Goal: Transaction & Acquisition: Download file/media

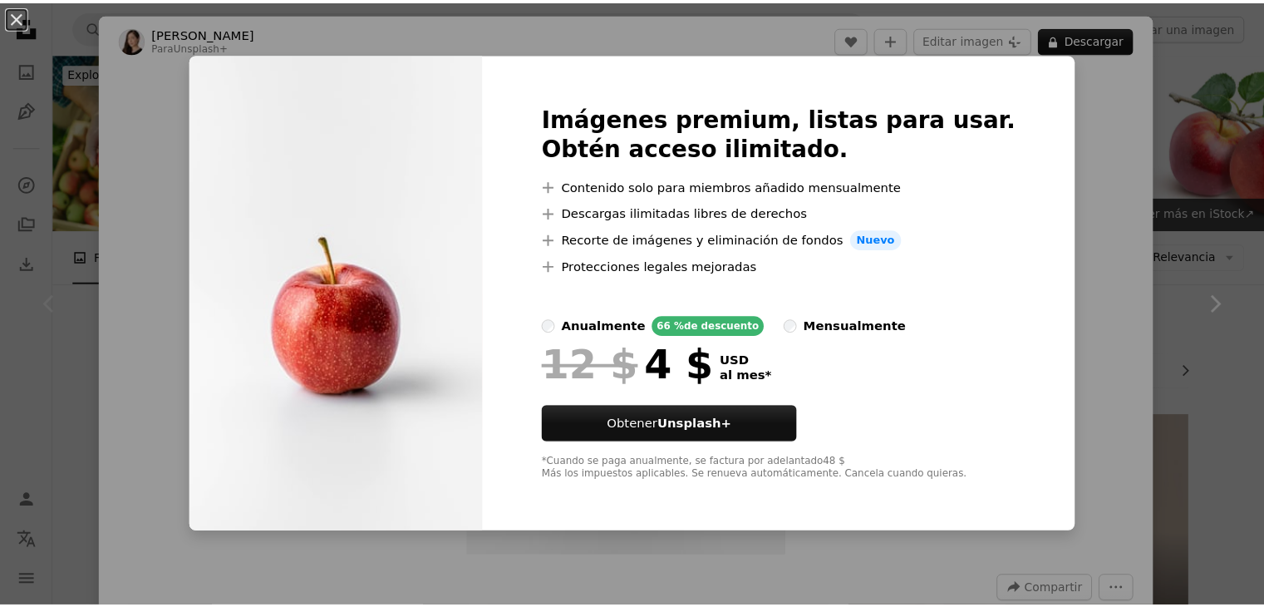
scroll to position [415, 0]
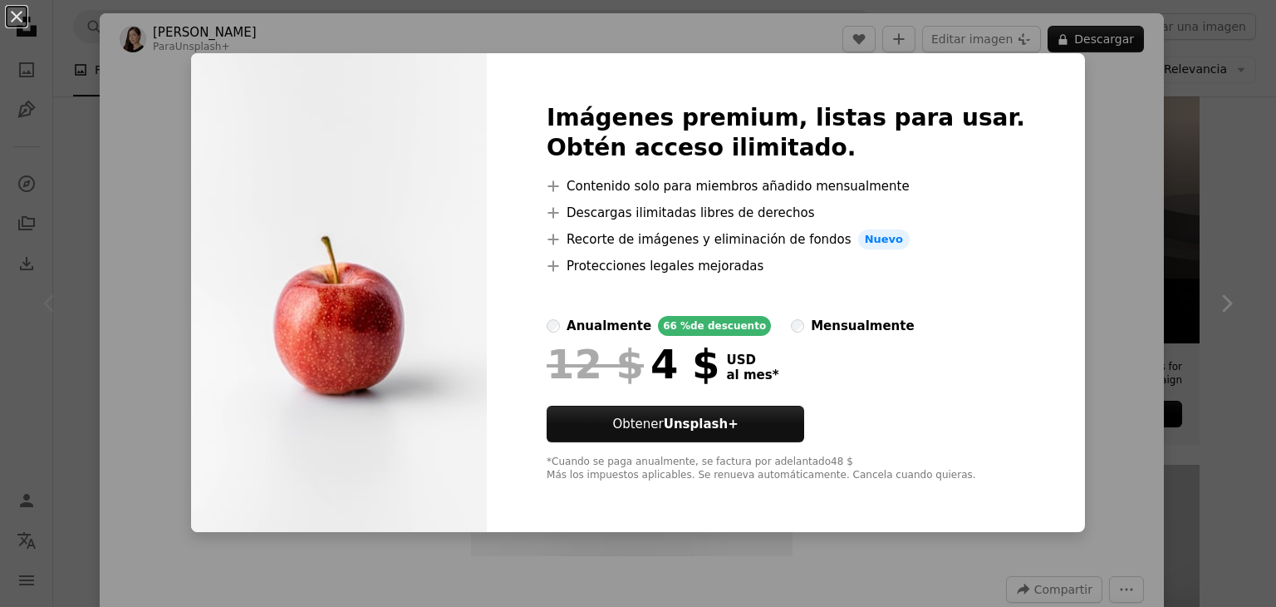
click at [1068, 124] on div "An X shape Imágenes premium, listas para usar. Obtén acceso ilimitado. A plus s…" at bounding box center [638, 303] width 1276 height 607
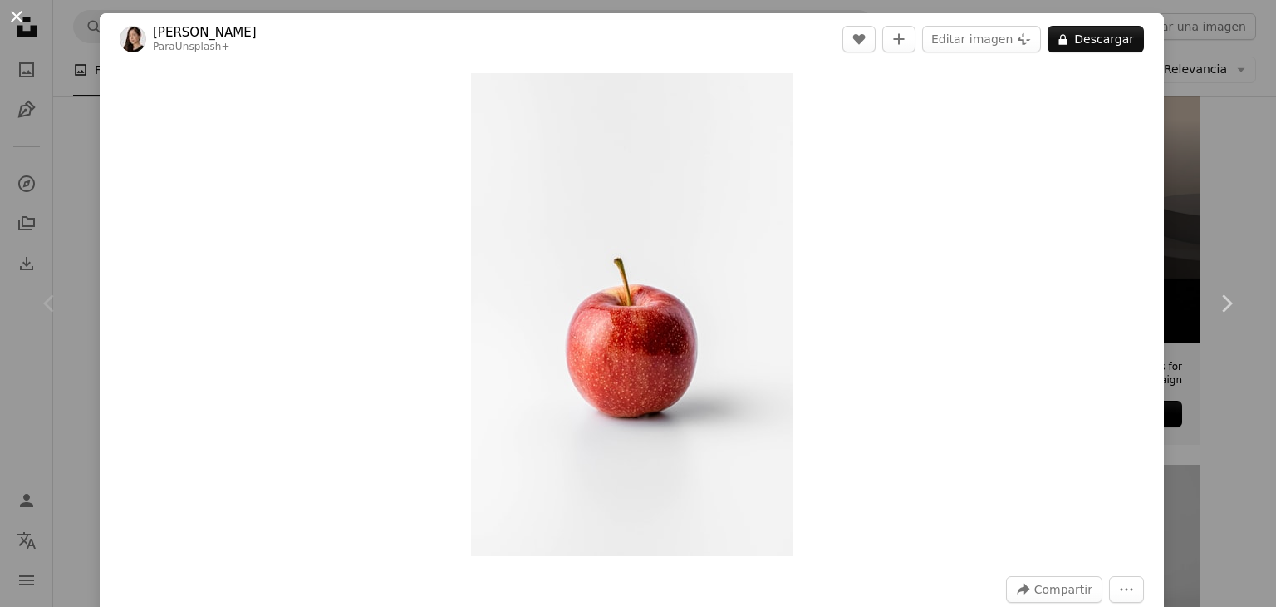
click at [21, 15] on button "An X shape" at bounding box center [17, 17] width 20 height 20
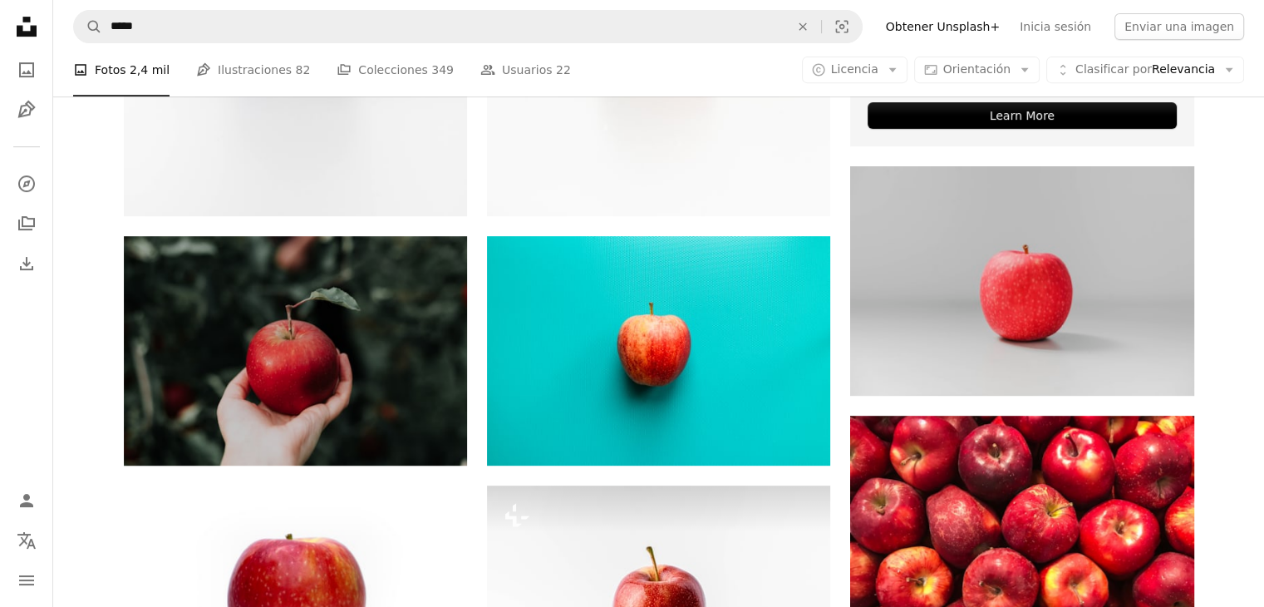
scroll to position [582, 0]
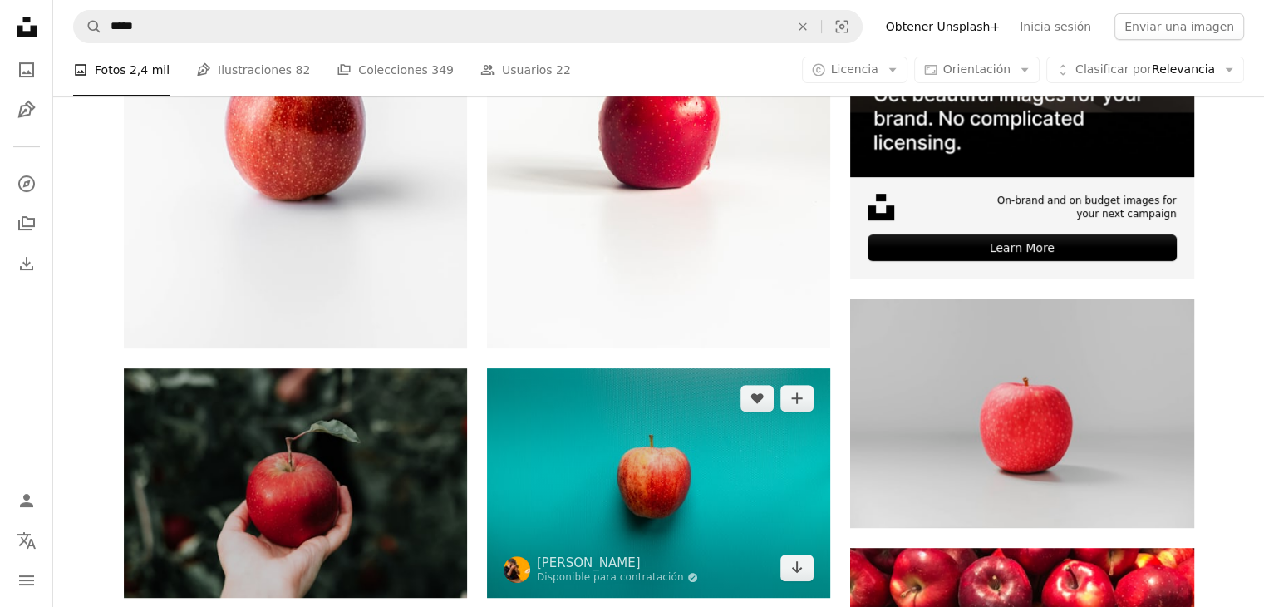
click at [708, 474] on img at bounding box center [658, 482] width 343 height 229
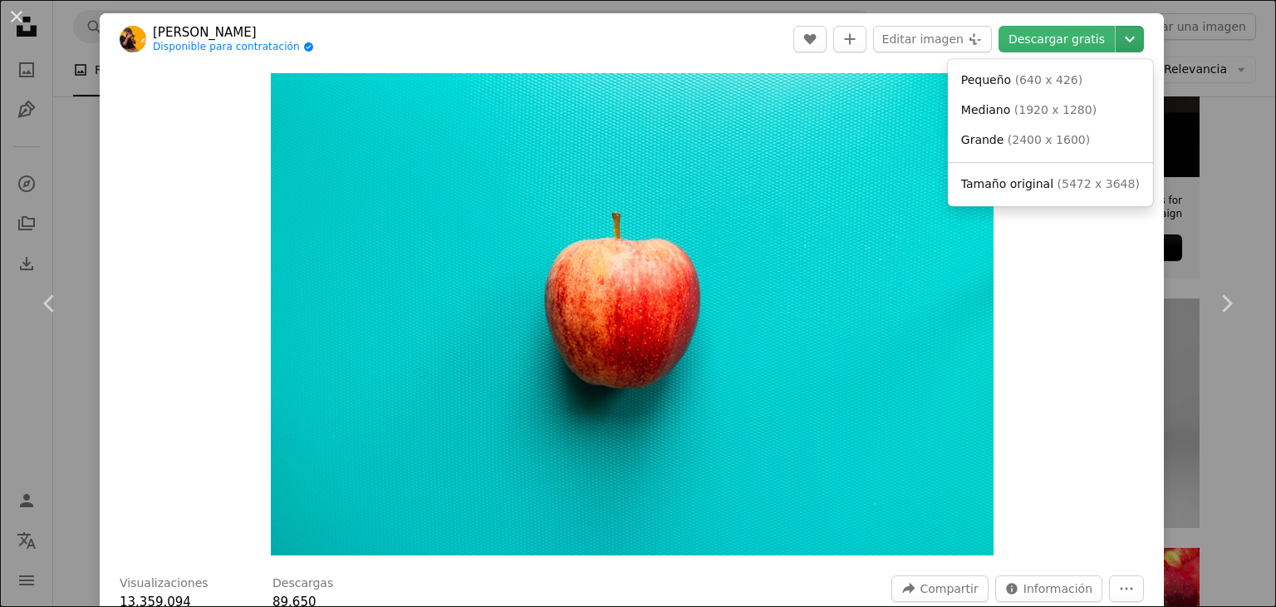
click at [1117, 35] on icon "Chevron down" at bounding box center [1130, 39] width 27 height 20
click at [1084, 140] on link "Grande ( 2400 x 1600 )" at bounding box center [1051, 140] width 192 height 30
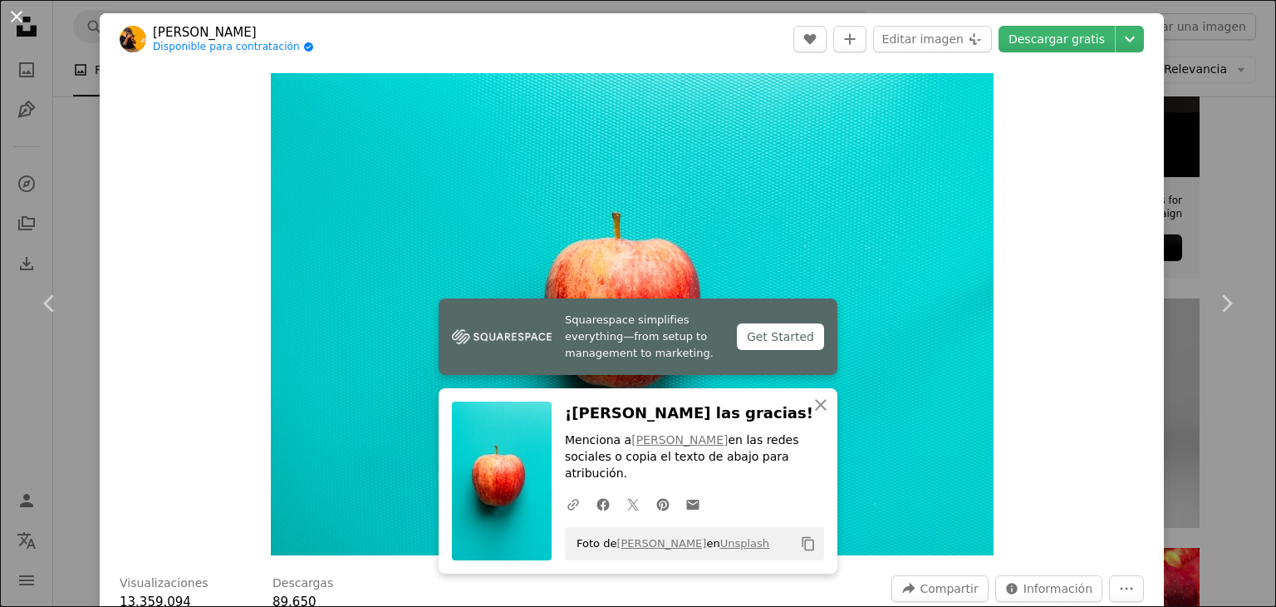
click at [16, 12] on button "An X shape" at bounding box center [17, 17] width 20 height 20
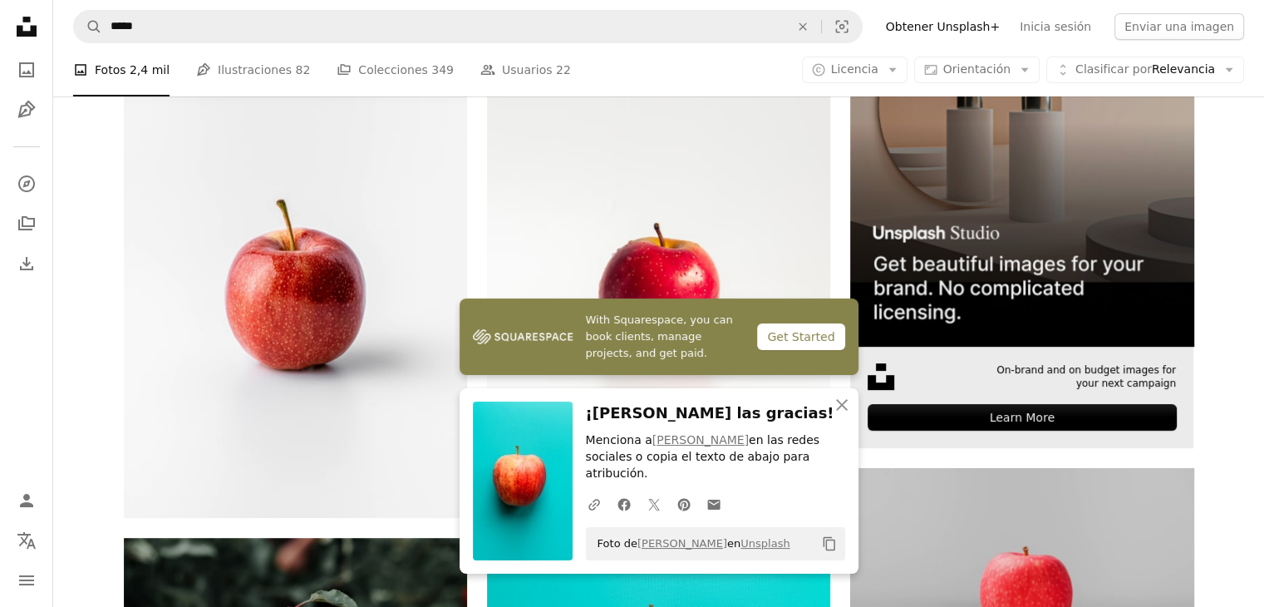
scroll to position [249, 0]
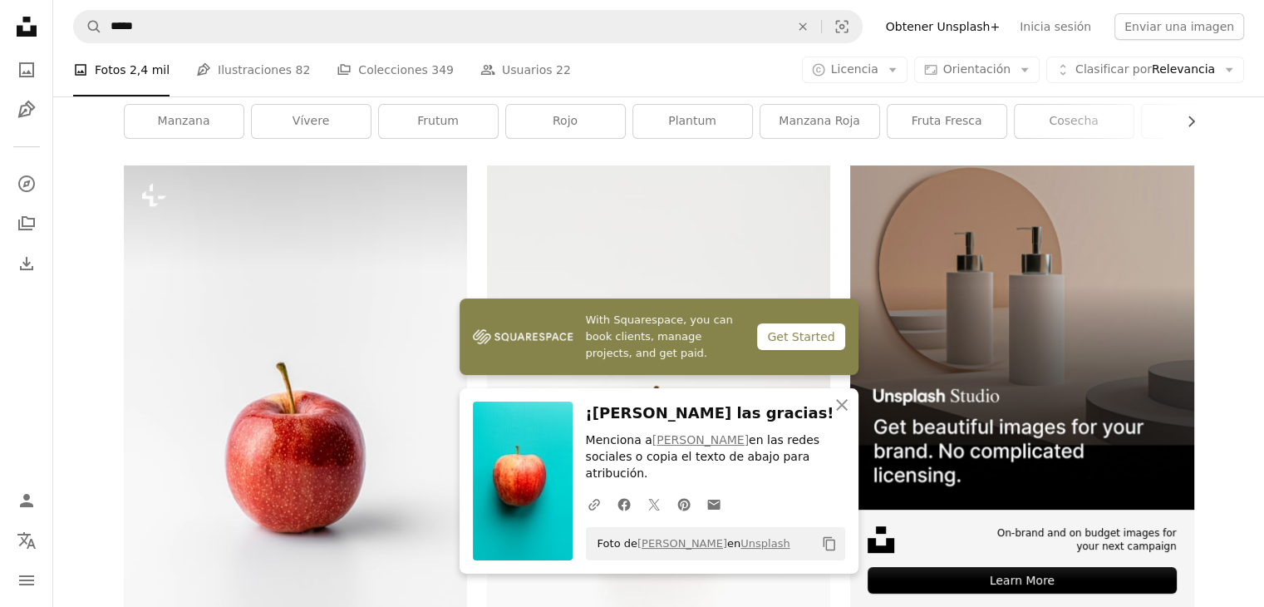
click at [841, 411] on icon "button" at bounding box center [842, 405] width 12 height 12
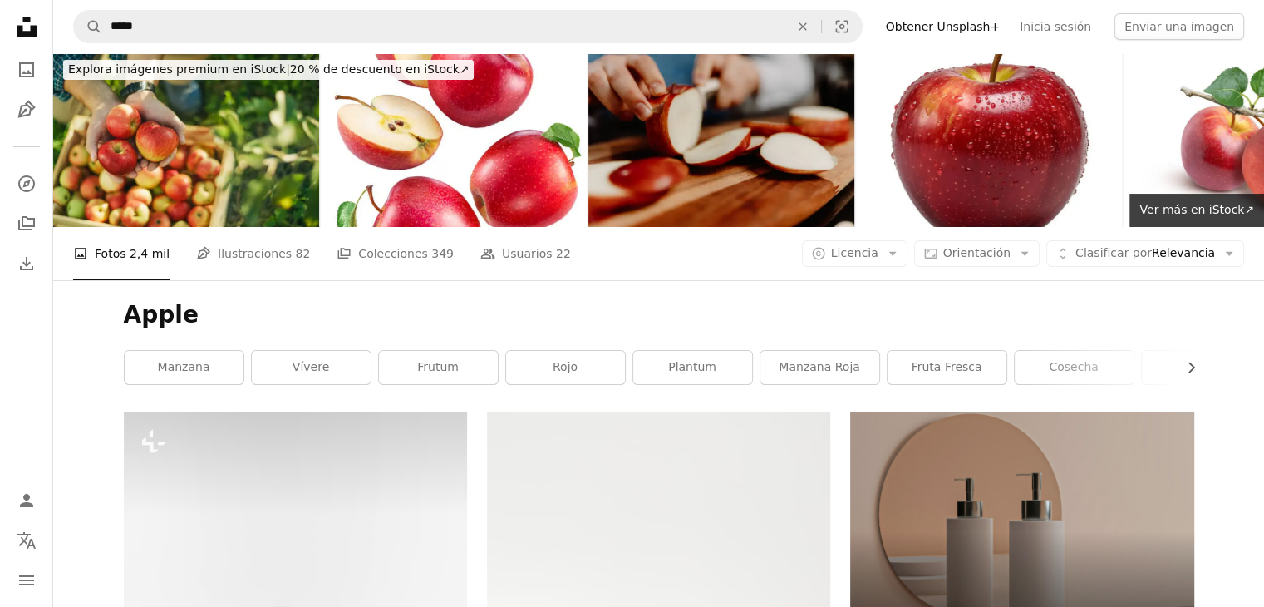
scroll to position [0, 0]
